Goal: Task Accomplishment & Management: Use online tool/utility

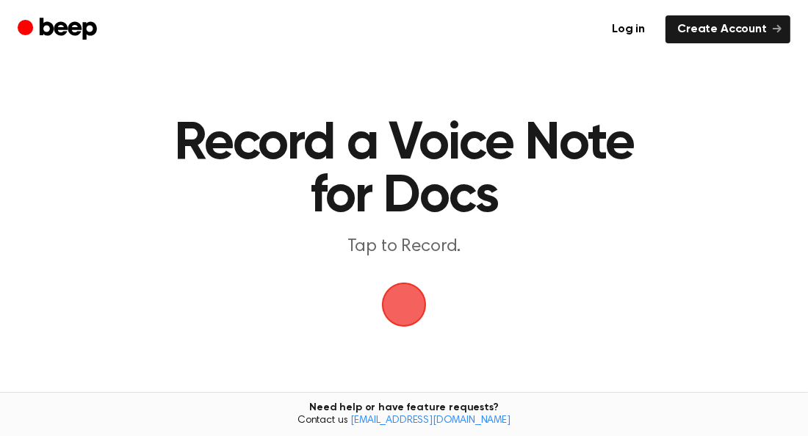
click at [413, 286] on span "button" at bounding box center [404, 305] width 48 height 48
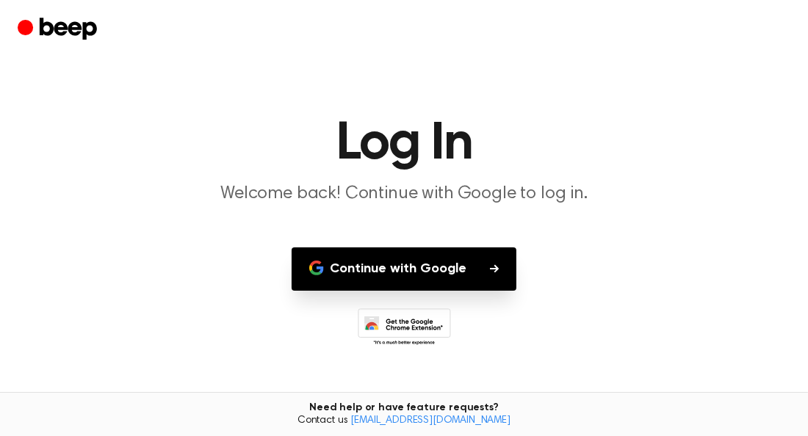
scroll to position [1, 0]
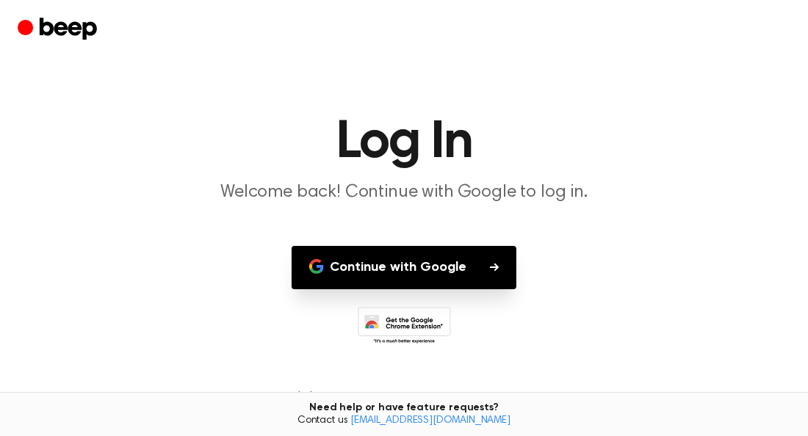
click at [477, 264] on button "Continue with Google" at bounding box center [404, 267] width 225 height 43
